Goal: Information Seeking & Learning: Find specific fact

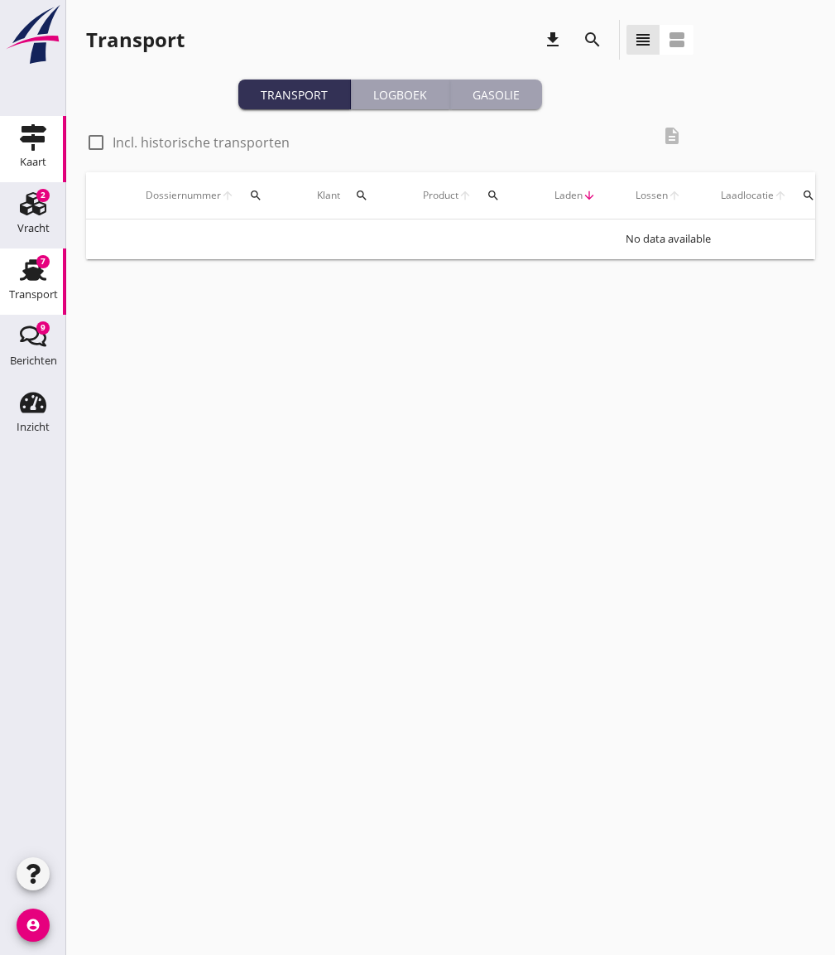
click at [49, 159] on link "Kaart Kaart" at bounding box center [33, 149] width 66 height 66
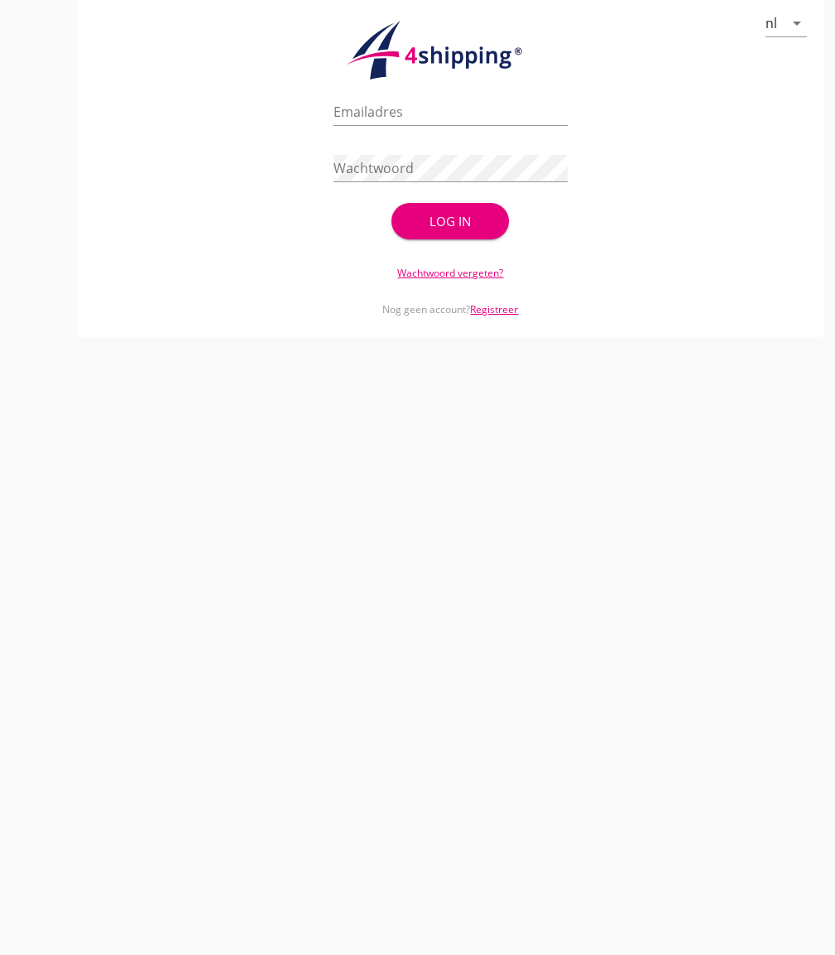
type input "[EMAIL_ADDRESS][DOMAIN_NAME]"
click at [468, 238] on button "Log in" at bounding box center [451, 221] width 118 height 36
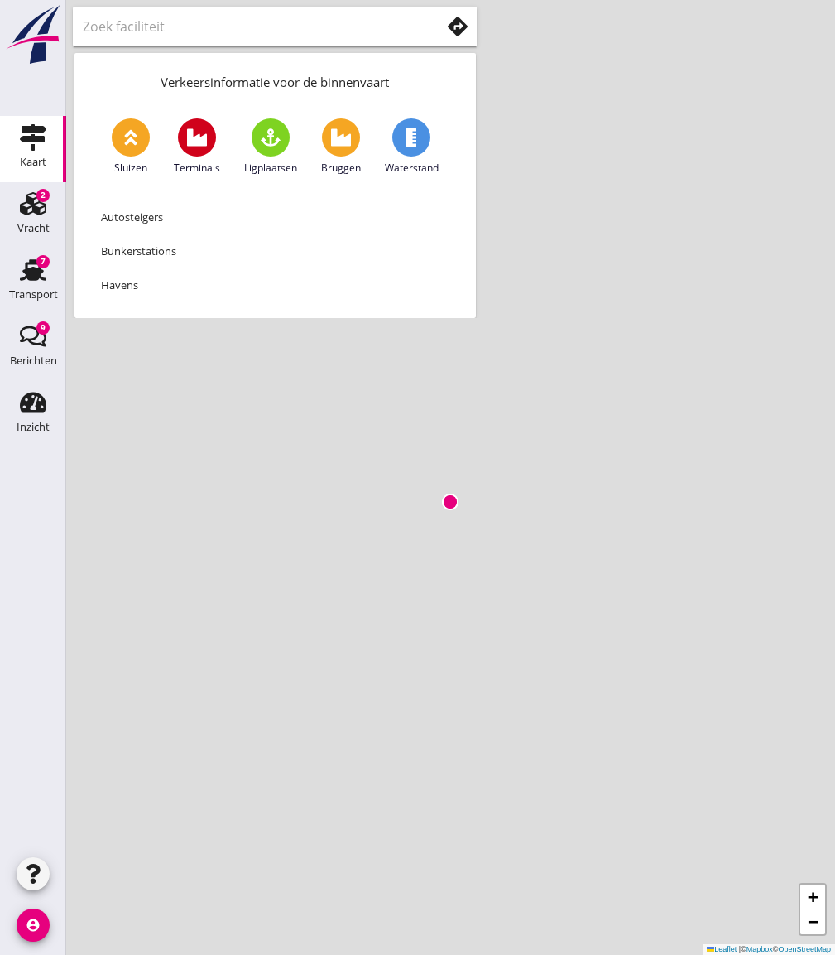
click at [411, 142] on use at bounding box center [412, 138] width 10 height 20
drag, startPoint x: 315, startPoint y: 523, endPoint x: 719, endPoint y: 568, distance: 405.7
click at [801, 565] on div "+ − Leaflet | © Mapbox © OpenStreetMap" at bounding box center [450, 477] width 769 height 955
drag, startPoint x: 300, startPoint y: 452, endPoint x: 817, endPoint y: 670, distance: 561.4
click at [835, 665] on html "No data available Inzicht Inzicht person Mijn profiel directions_boat Mijn schi…" at bounding box center [417, 477] width 835 height 955
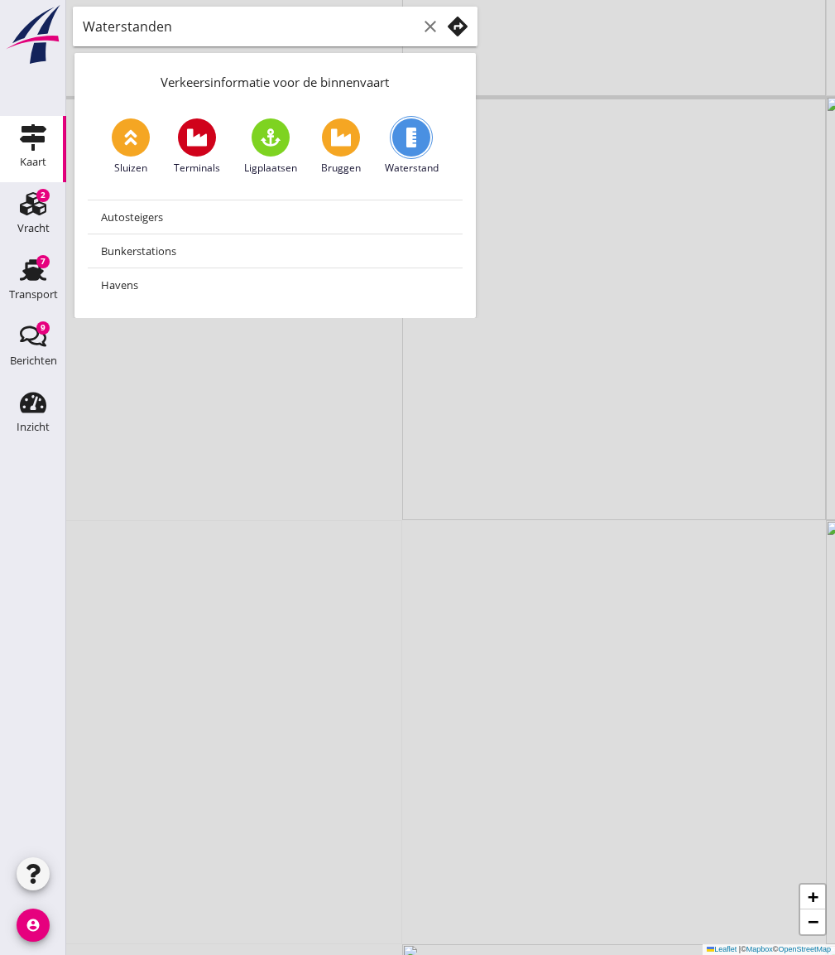
drag, startPoint x: 266, startPoint y: 475, endPoint x: 592, endPoint y: 855, distance: 500.8
click at [593, 849] on div "+ − Leaflet | © Mapbox © OpenStreetMap" at bounding box center [450, 477] width 769 height 955
drag, startPoint x: 397, startPoint y: 612, endPoint x: 847, endPoint y: 718, distance: 462.7
click at [835, 718] on html "No data available Inzicht Inzicht person Mijn profiel directions_boat Mijn schi…" at bounding box center [417, 477] width 835 height 955
drag, startPoint x: 325, startPoint y: 609, endPoint x: 787, endPoint y: 609, distance: 462.0
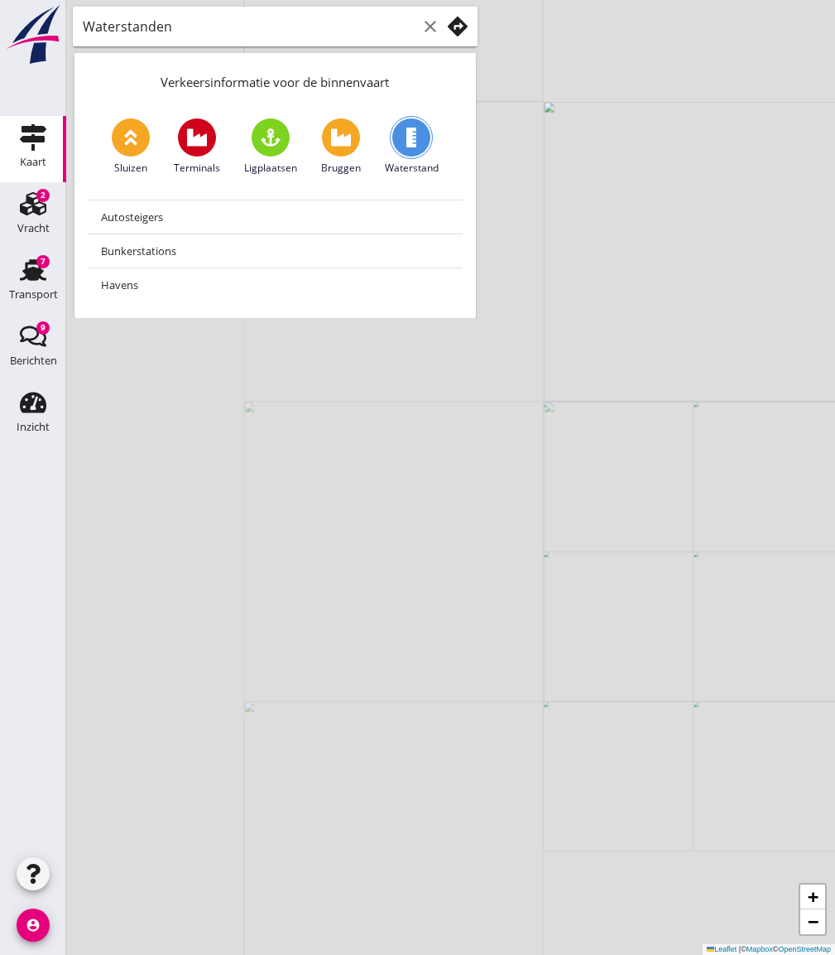
click at [787, 609] on div "+ − Leaflet | © Mapbox © OpenStreetMap" at bounding box center [450, 477] width 769 height 955
drag, startPoint x: 392, startPoint y: 581, endPoint x: 455, endPoint y: 614, distance: 71.8
click at [456, 614] on div "+ − Leaflet | © Mapbox © OpenStreetMap" at bounding box center [450, 477] width 769 height 955
drag, startPoint x: 575, startPoint y: 547, endPoint x: 575, endPoint y: 614, distance: 66.2
click at [575, 614] on div "+ − Leaflet | © Mapbox © OpenStreetMap" at bounding box center [450, 477] width 769 height 955
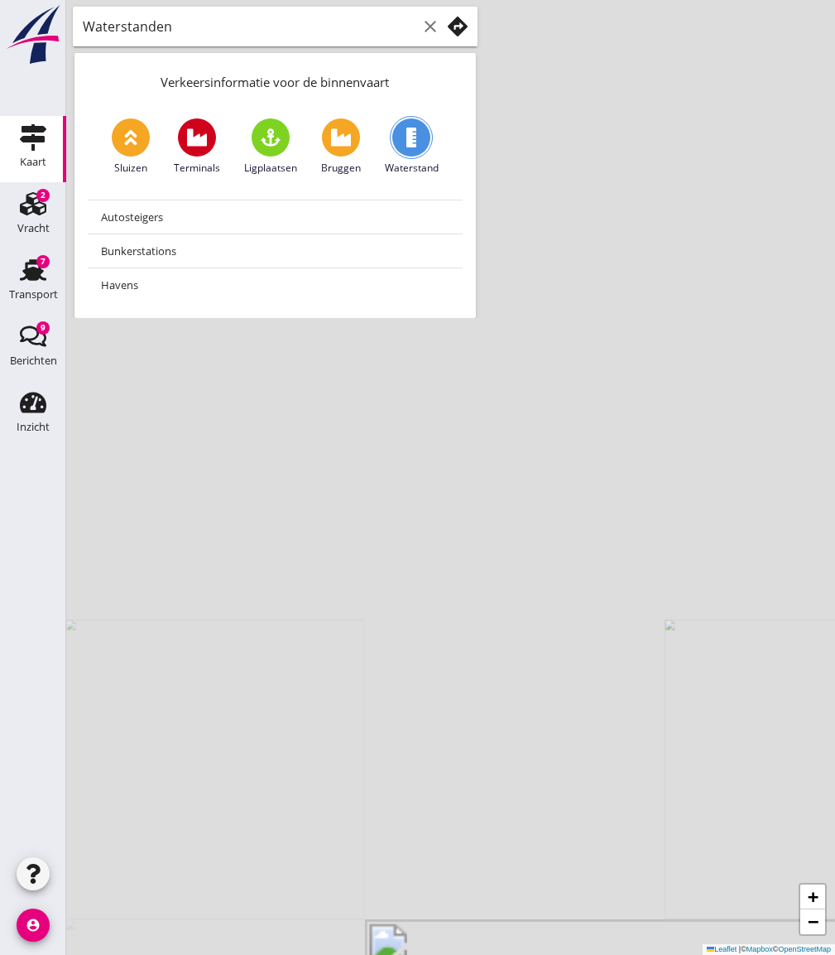
drag, startPoint x: 556, startPoint y: 511, endPoint x: 493, endPoint y: 772, distance: 268.3
click at [493, 773] on div "+ − Leaflet | © Mapbox © OpenStreetMap" at bounding box center [450, 477] width 769 height 955
click at [414, 136] on use at bounding box center [412, 138] width 10 height 20
drag, startPoint x: 549, startPoint y: 493, endPoint x: 503, endPoint y: 545, distance: 69.2
click at [503, 545] on div "+ − Leaflet | © Mapbox © OpenStreetMap" at bounding box center [450, 477] width 769 height 955
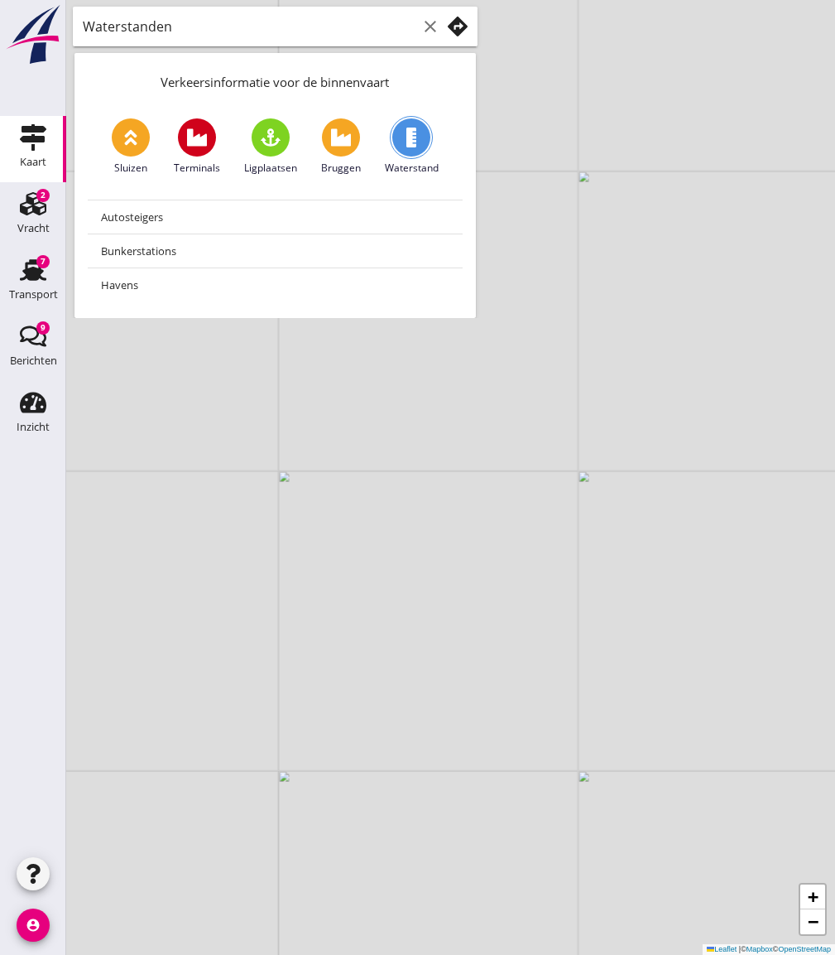
click at [418, 143] on icon at bounding box center [412, 138] width 20 height 20
click at [324, 132] on span at bounding box center [341, 137] width 38 height 38
type input "Bruggen"
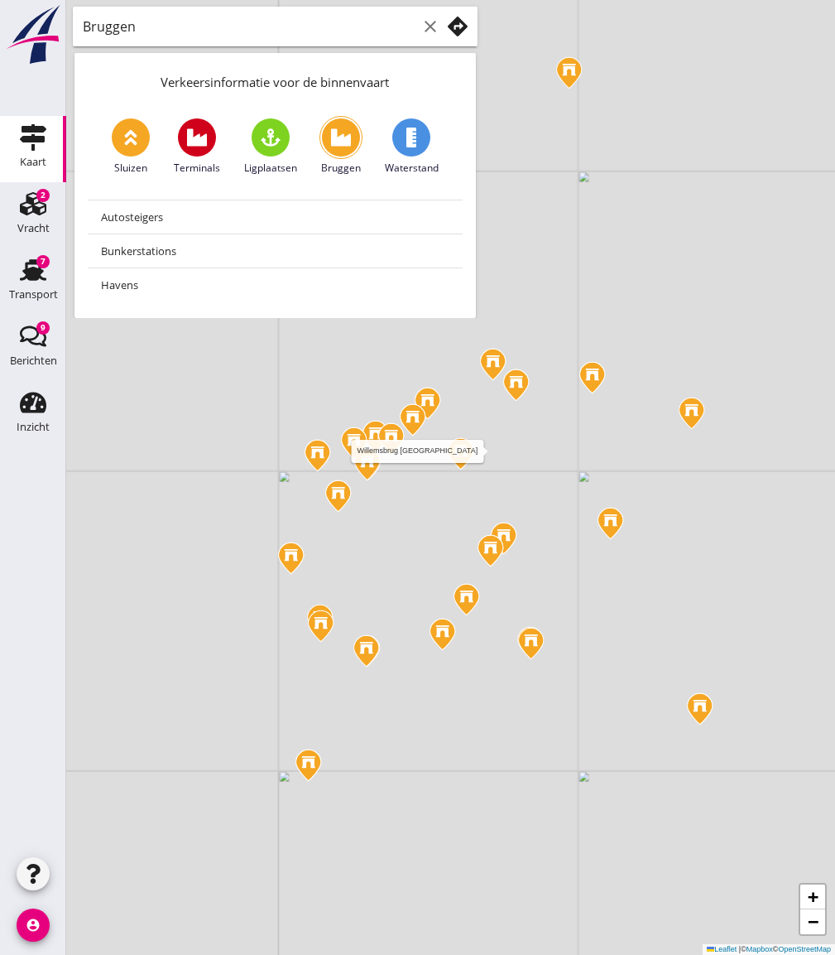
click at [461, 448] on img at bounding box center [460, 453] width 29 height 35
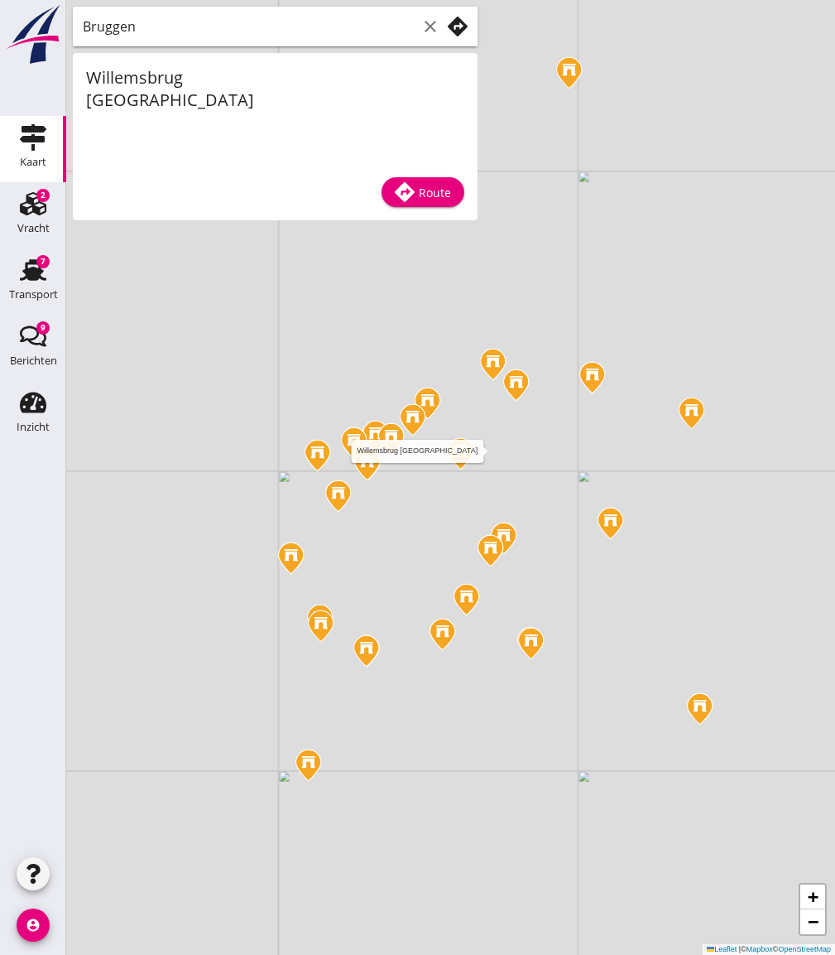
click at [457, 456] on img at bounding box center [460, 453] width 29 height 35
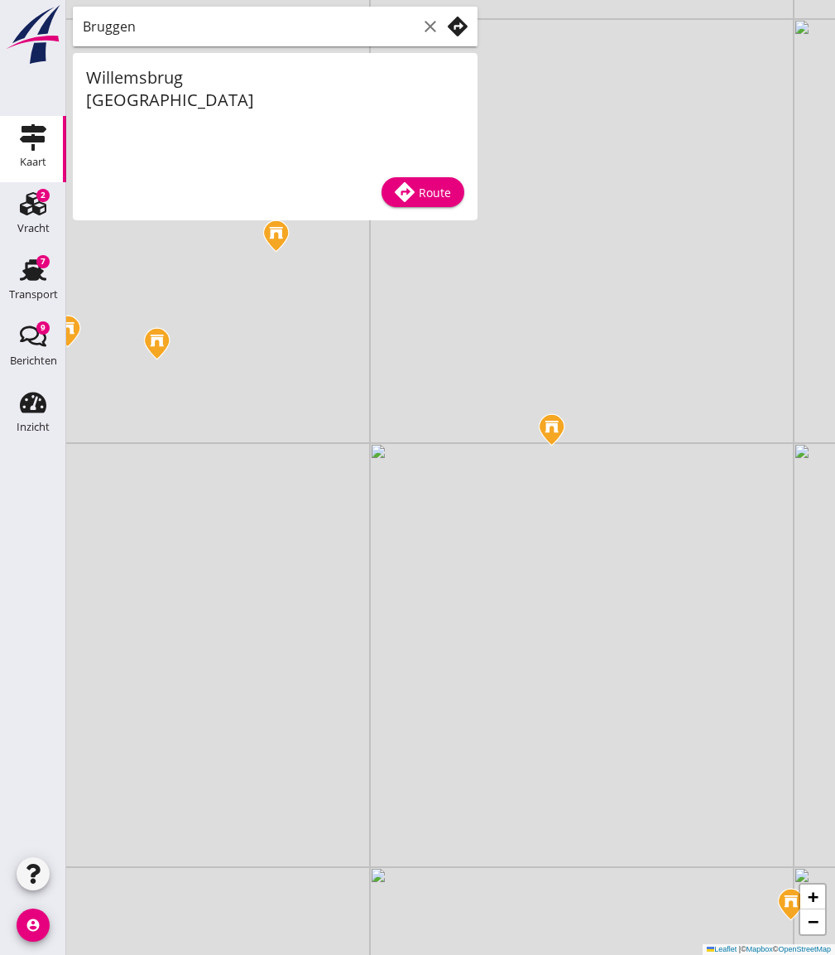
click at [584, 482] on div "+ − Leaflet | © Mapbox © OpenStreetMap" at bounding box center [450, 477] width 769 height 955
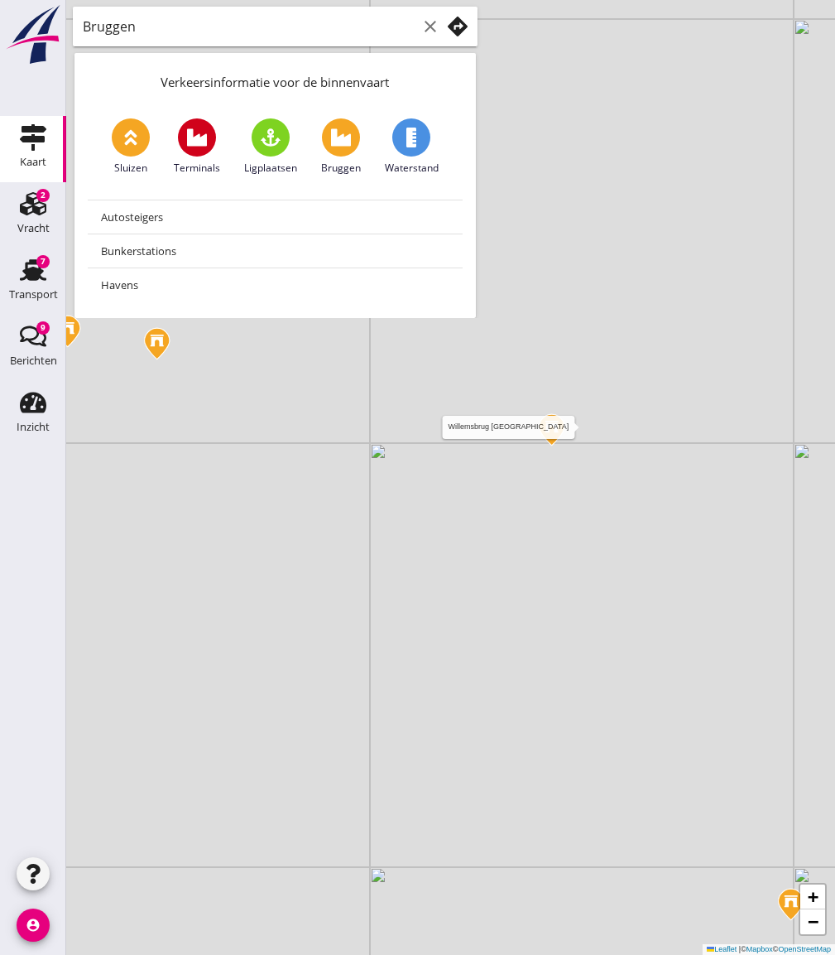
click at [549, 438] on img at bounding box center [551, 429] width 29 height 35
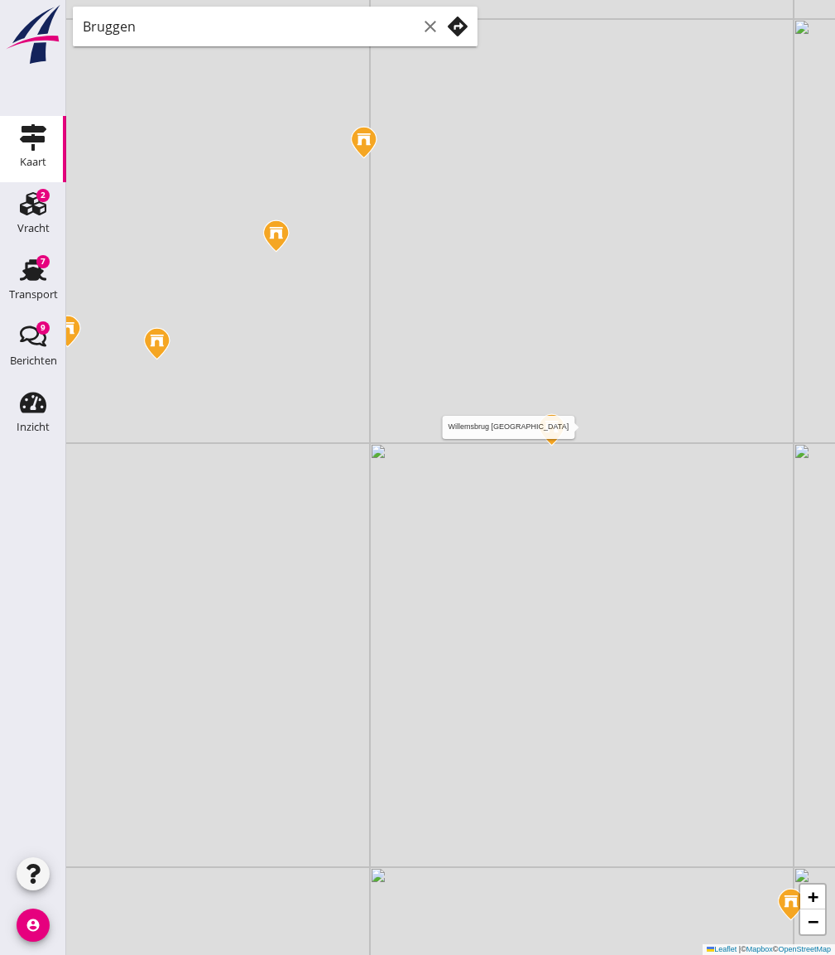
click at [552, 427] on img at bounding box center [551, 429] width 29 height 35
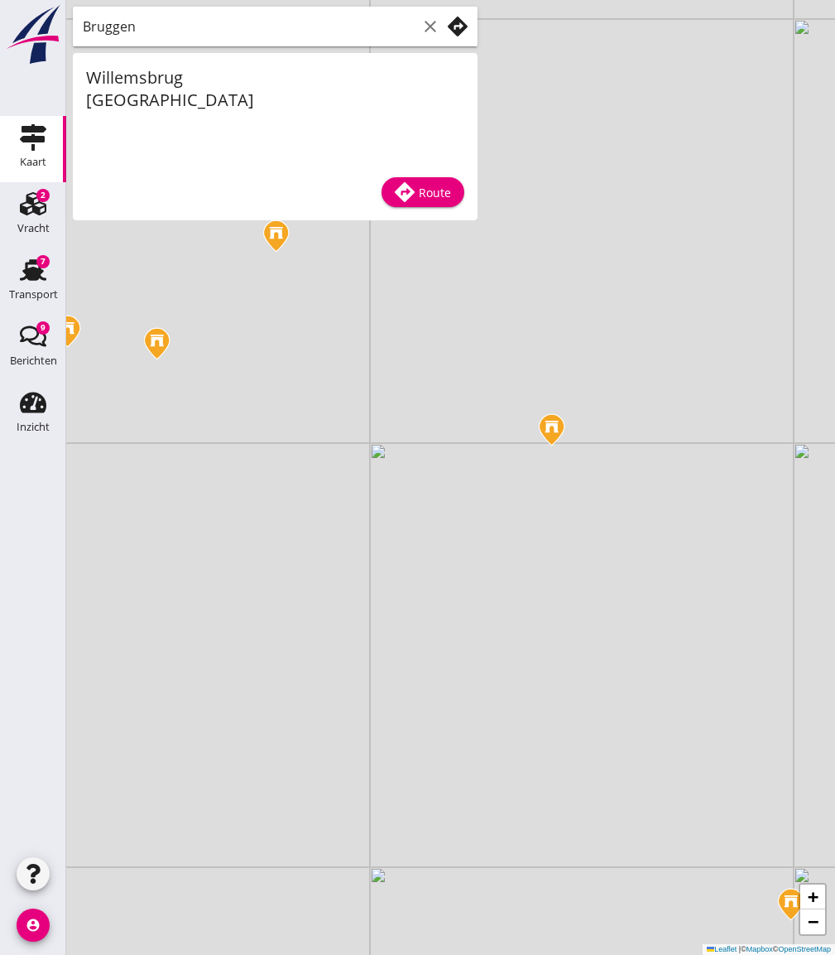
click at [135, 113] on div "Willemsbrug [GEOGRAPHIC_DATA]" at bounding box center [275, 108] width 405 height 111
click at [431, 27] on icon "clear" at bounding box center [431, 27] width 20 height 20
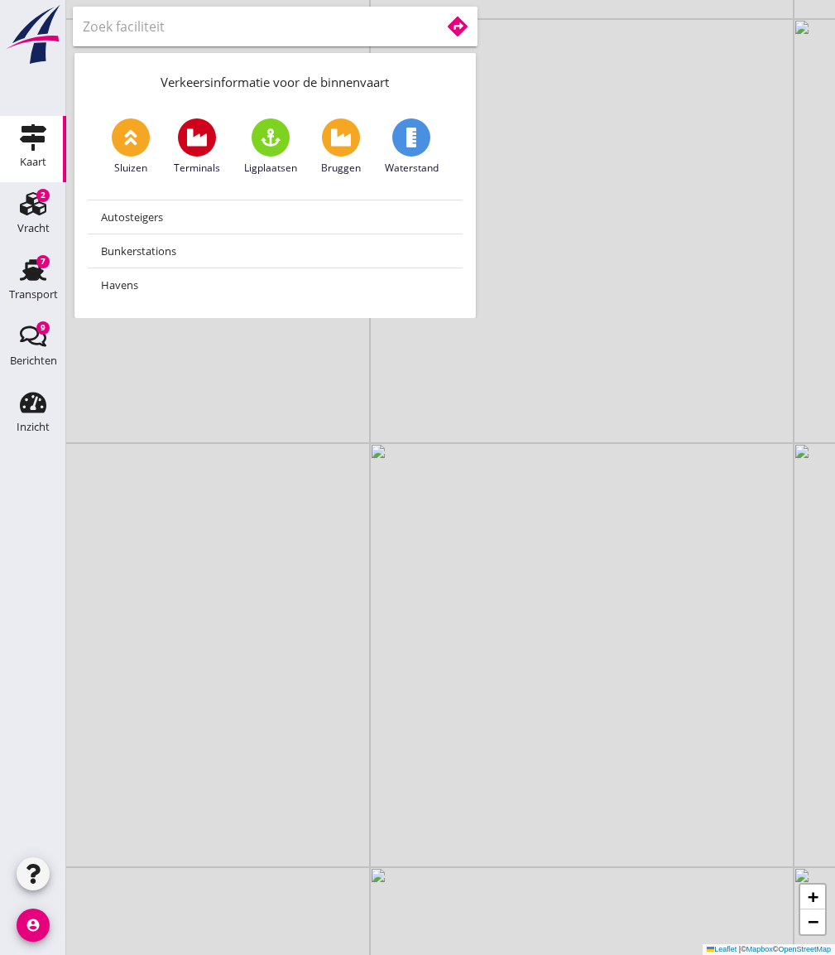
click at [438, 115] on div "Sluizen Terminals Ligplaatsen Bruggen Waterstand Autosteigers Bunkerstations [G…" at bounding box center [276, 211] width 402 height 213
click at [422, 139] on span at bounding box center [411, 137] width 38 height 38
type input "Waterstanden"
drag, startPoint x: 580, startPoint y: 416, endPoint x: 519, endPoint y: 464, distance: 76.7
click at [519, 464] on div "+ − Leaflet | © Mapbox © OpenStreetMap" at bounding box center [450, 477] width 769 height 955
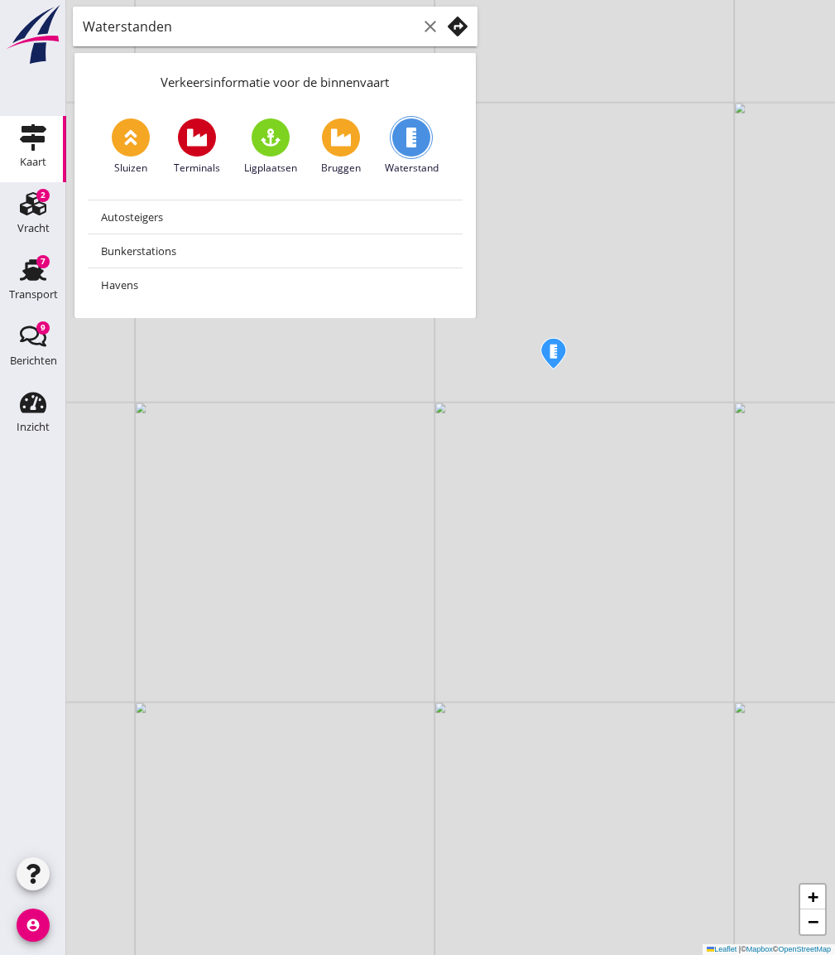
click at [426, 151] on link "Waterstand" at bounding box center [412, 146] width 54 height 57
click at [557, 357] on img at bounding box center [553, 353] width 29 height 35
